Goal: Book appointment/travel/reservation

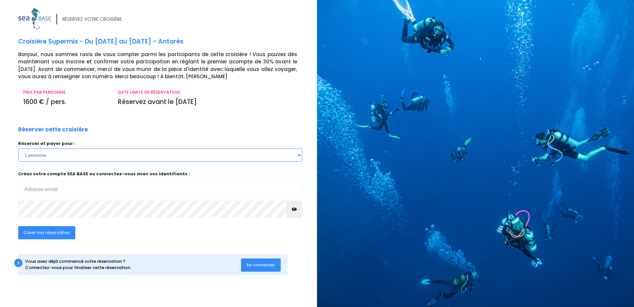
click at [50, 153] on select "1 personne 2 personnes 3 personnes 4 personnes 5 personnes 6 personnes 7 person…" at bounding box center [160, 155] width 284 height 13
click at [27, 191] on input "email" at bounding box center [160, 189] width 284 height 17
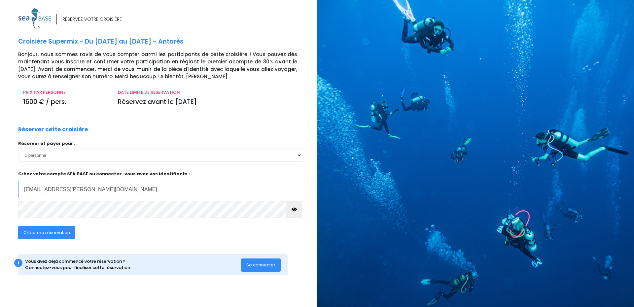
type input "[EMAIL_ADDRESS][PERSON_NAME][DOMAIN_NAME]"
drag, startPoint x: 288, startPoint y: 212, endPoint x: 293, endPoint y: 210, distance: 5.0
click at [292, 210] on button "button" at bounding box center [294, 209] width 16 height 17
click at [45, 234] on span "Créer ma réservation" at bounding box center [46, 232] width 47 height 6
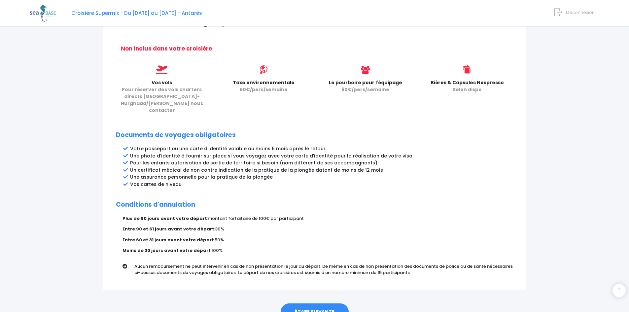
scroll to position [285, 0]
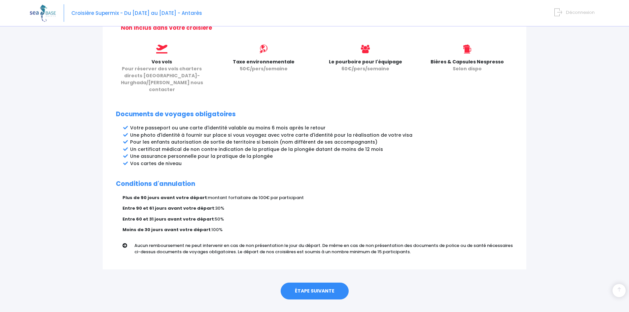
click at [305, 283] on link "ÉTAPE SUIVANTE" at bounding box center [315, 291] width 68 height 17
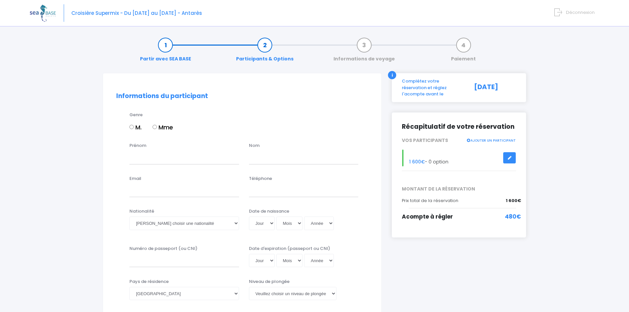
click at [155, 128] on input "Mme" at bounding box center [154, 127] width 4 height 4
radio input "true"
click at [141, 163] on input "Prénom" at bounding box center [184, 157] width 110 height 13
click at [137, 162] on input "Prénom" at bounding box center [184, 157] width 110 height 13
click at [138, 158] on input "Prénom" at bounding box center [184, 157] width 110 height 13
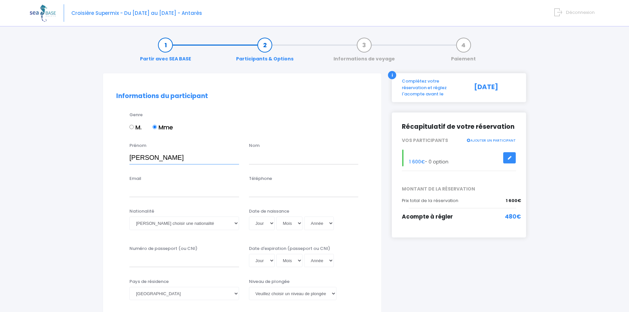
type input "Nadège"
drag, startPoint x: 251, startPoint y: 157, endPoint x: 255, endPoint y: 155, distance: 4.7
click at [252, 157] on input "text" at bounding box center [304, 157] width 110 height 13
type input "Meyrieux"
click at [136, 195] on input "Email" at bounding box center [184, 190] width 110 height 13
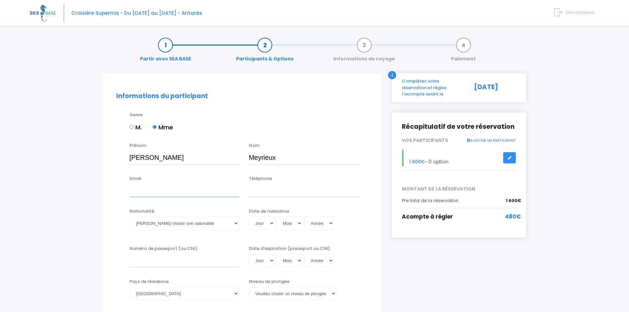
type input "meyrieux.nadege@gmail.com"
click at [252, 190] on input "Téléphone" at bounding box center [304, 190] width 110 height 13
type input "06.67.98.63.48"
click at [139, 223] on select "Veuillez choisir une nationalité Afghane Albanaise Algerienne Allemande America…" at bounding box center [184, 223] width 110 height 13
select select "Française"
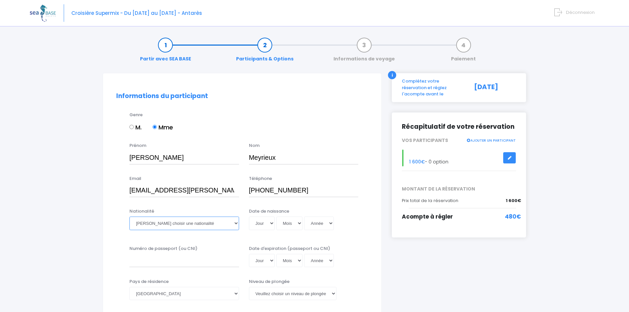
click at [129, 217] on select "Veuillez choisir une nationalité Afghane Albanaise Algerienne Allemande America…" at bounding box center [184, 223] width 110 height 13
click at [262, 220] on select "Jour 01 02 03 04 05 06 07 08 09 10 11 12 13 14 15 16 17 18 19 20 21 22 23 24 25…" at bounding box center [262, 223] width 26 height 13
select select "03"
click at [249, 217] on select "Jour 01 02 03 04 05 06 07 08 09 10 11 12 13 14 15 16 17 18 19 20 21 22 23 24 25…" at bounding box center [262, 223] width 26 height 13
click at [284, 225] on select "Mois 01 02 03 04 05 06 07 08 09 10 11 12" at bounding box center [289, 223] width 26 height 13
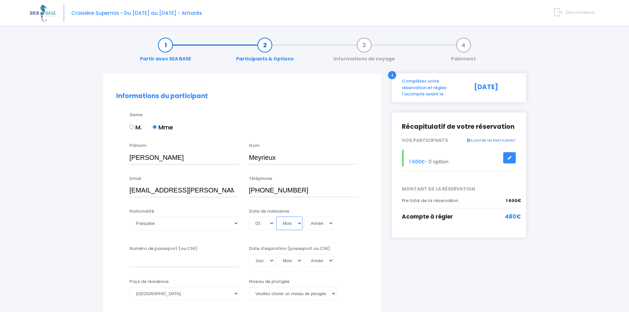
select select "10"
click at [276, 217] on select "Mois 01 02 03 04 05 06 07 08 09 10 11 12" at bounding box center [289, 223] width 26 height 13
click at [315, 226] on select "Année 2045 2044 2043 2042 2041 2040 2039 2038 2037 2036 2035 2034 2033 2032 203…" at bounding box center [319, 223] width 30 height 13
select select "1985"
click at [304, 217] on select "Année 2045 2044 2043 2042 2041 2040 2039 2038 2037 2036 2035 2034 2033 2032 203…" at bounding box center [319, 223] width 30 height 13
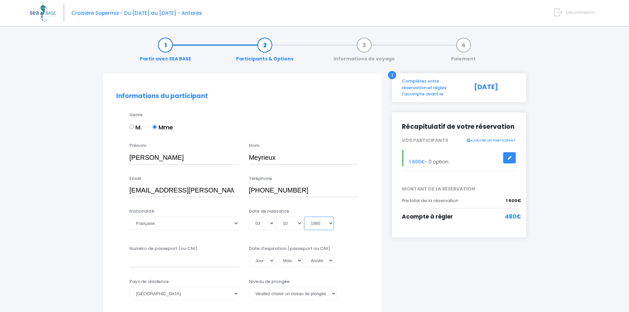
type input "1985-10-03"
click at [147, 262] on input "Numéro de passeport (ou CNI)" at bounding box center [184, 260] width 110 height 13
type input "18CH38160"
click at [260, 260] on select "Jour 01 02 03 04 05 06 07 08 09 10 11 12 13 14 15 16 17 18 19 20 21 22 23 24 25…" at bounding box center [262, 260] width 26 height 13
select select "02"
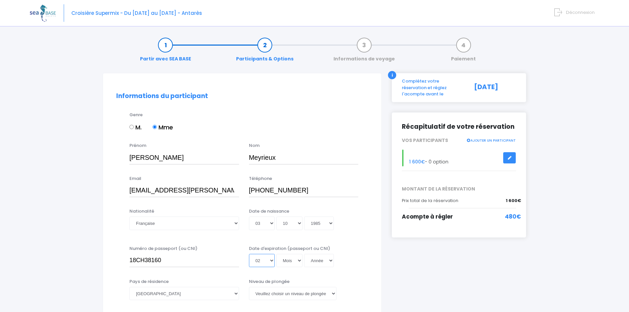
click at [249, 254] on select "Jour 01 02 03 04 05 06 07 08 09 10 11 12 13 14 15 16 17 18 19 20 21 22 23 24 25…" at bounding box center [262, 260] width 26 height 13
click at [287, 260] on select "Mois 01 02 03 04 05 06 07 08 09 10 11 12" at bounding box center [289, 260] width 26 height 13
select select "04"
click at [276, 254] on select "Mois 01 02 03 04 05 06 07 08 09 10 11 12" at bounding box center [289, 260] width 26 height 13
click at [311, 260] on select "Année 2045 2044 2043 2042 2041 2040 2039 2038 2037 2036 2035 2034 2033 2032 203…" at bounding box center [319, 260] width 30 height 13
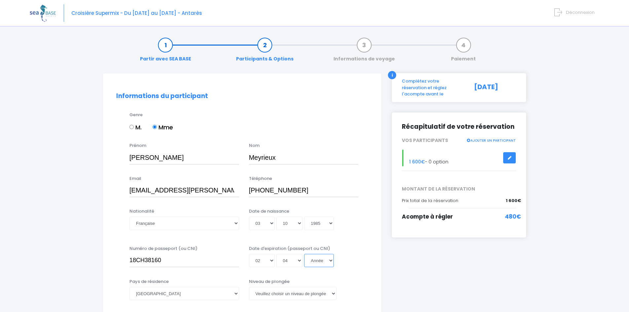
select select "2028"
click at [304, 254] on select "Année 2045 2044 2043 2042 2041 2040 2039 2038 2037 2036 2035 2034 2033 2032 203…" at bounding box center [319, 260] width 30 height 13
type input "2028-04-02"
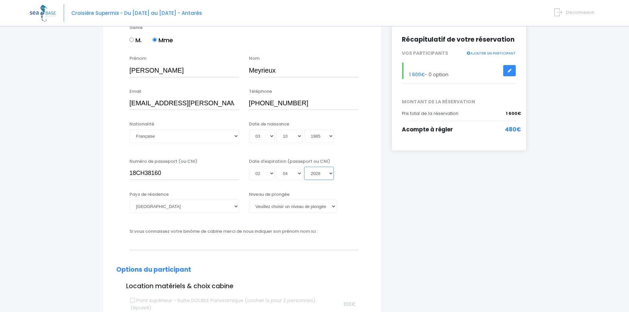
scroll to position [99, 0]
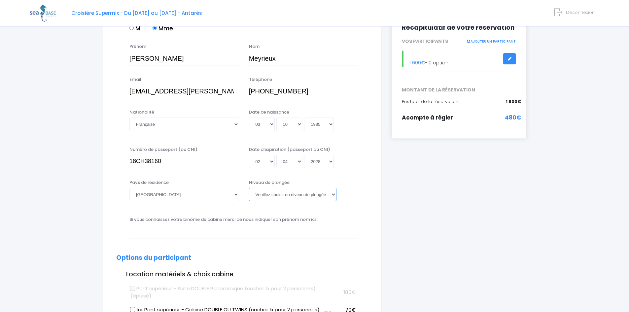
click at [299, 195] on select "Veuillez choisir un niveau de plongée Non plongeur Junior OW diver Adventure OW…" at bounding box center [292, 194] width 87 height 13
select select "N3"
click at [249, 188] on select "Veuillez choisir un niveau de plongée Non plongeur Junior OW diver Adventure OW…" at bounding box center [292, 194] width 87 height 13
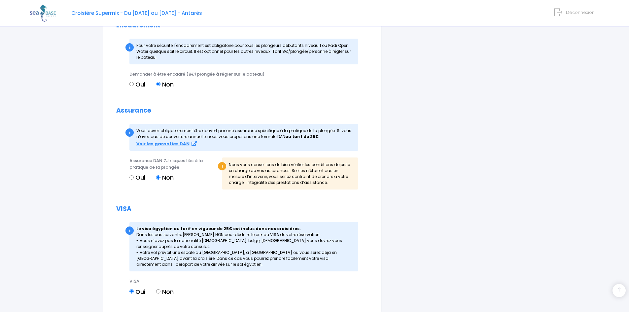
scroll to position [671, 0]
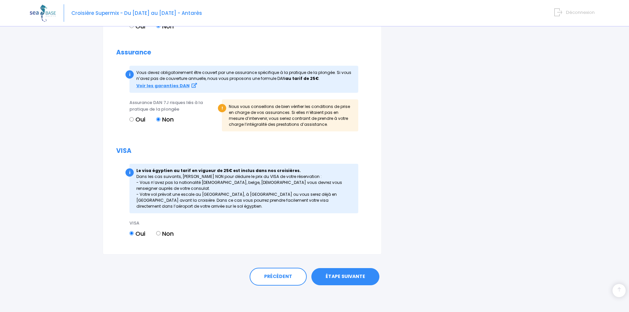
drag, startPoint x: 340, startPoint y: 277, endPoint x: 336, endPoint y: 277, distance: 4.3
click at [340, 278] on link "ÉTAPE SUIVANTE" at bounding box center [345, 276] width 68 height 17
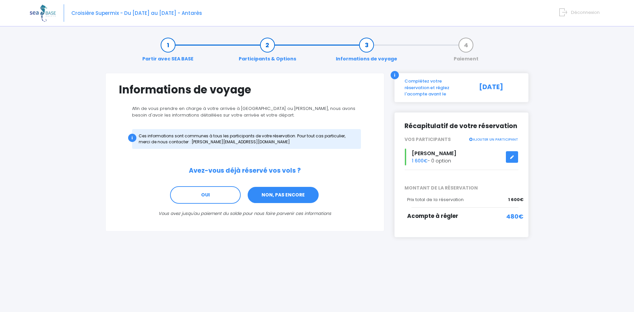
click at [273, 197] on link "NON, PAS ENCORE" at bounding box center [283, 195] width 72 height 18
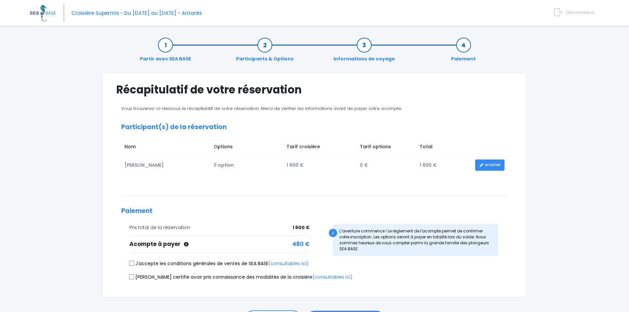
click at [560, 13] on icon at bounding box center [558, 12] width 8 height 11
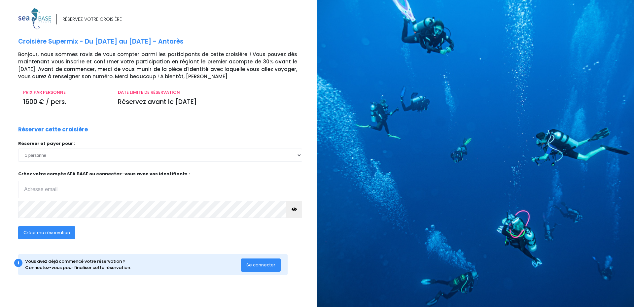
click at [29, 191] on input "email" at bounding box center [160, 189] width 284 height 17
type input "meyrieux.nadege@gmail.com"
click at [294, 209] on icon "button" at bounding box center [293, 209] width 5 height 0
click at [0, 217] on html "Notre plateforme de réservation n'est pas compatible avec votre appareil. Veuil…" at bounding box center [317, 153] width 634 height 307
click at [257, 264] on span "Se connecter" at bounding box center [260, 265] width 29 height 6
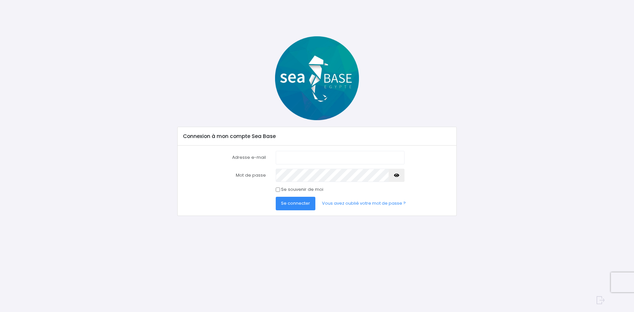
click at [285, 160] on input "Adresse e-mail" at bounding box center [340, 157] width 129 height 13
type input "[EMAIL_ADDRESS][PERSON_NAME][DOMAIN_NAME]"
click at [395, 179] on button "button" at bounding box center [396, 175] width 16 height 13
drag, startPoint x: 296, startPoint y: 200, endPoint x: 291, endPoint y: 203, distance: 5.7
click at [296, 201] on button "Se connecter" at bounding box center [296, 203] width 40 height 13
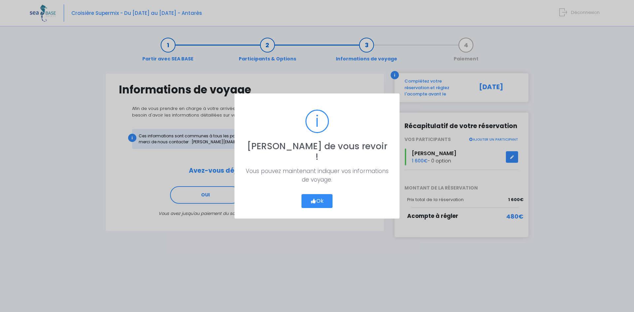
click at [316, 194] on button "Ok" at bounding box center [316, 201] width 31 height 14
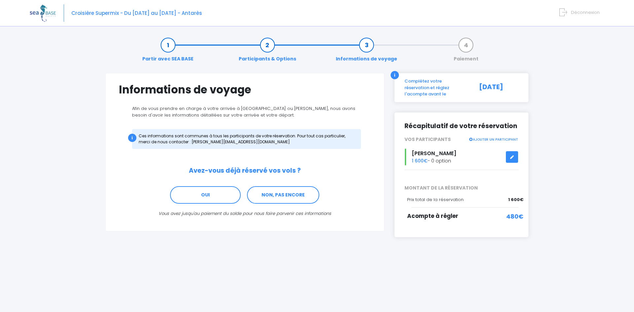
click at [270, 44] on link "Participants & Options" at bounding box center [267, 52] width 64 height 21
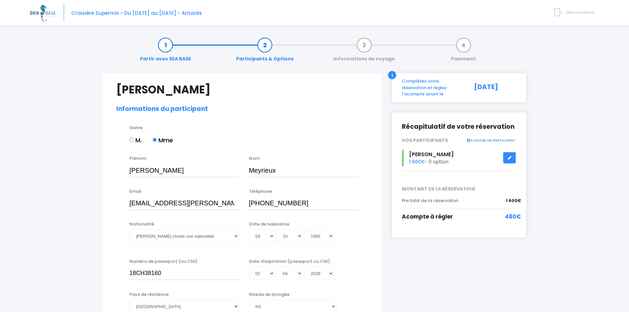
select select "N3"
click at [365, 45] on link "Informations de voyage" at bounding box center [364, 52] width 68 height 21
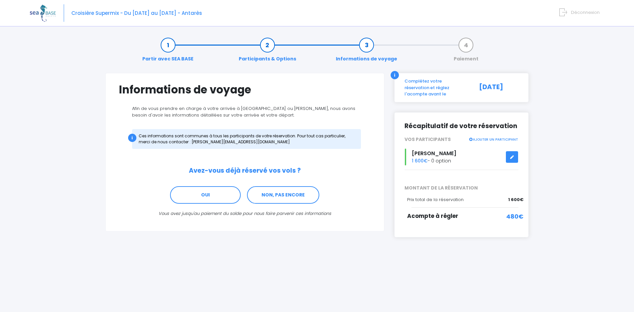
click at [562, 11] on icon at bounding box center [563, 12] width 8 height 11
